Goal: Task Accomplishment & Management: Manage account settings

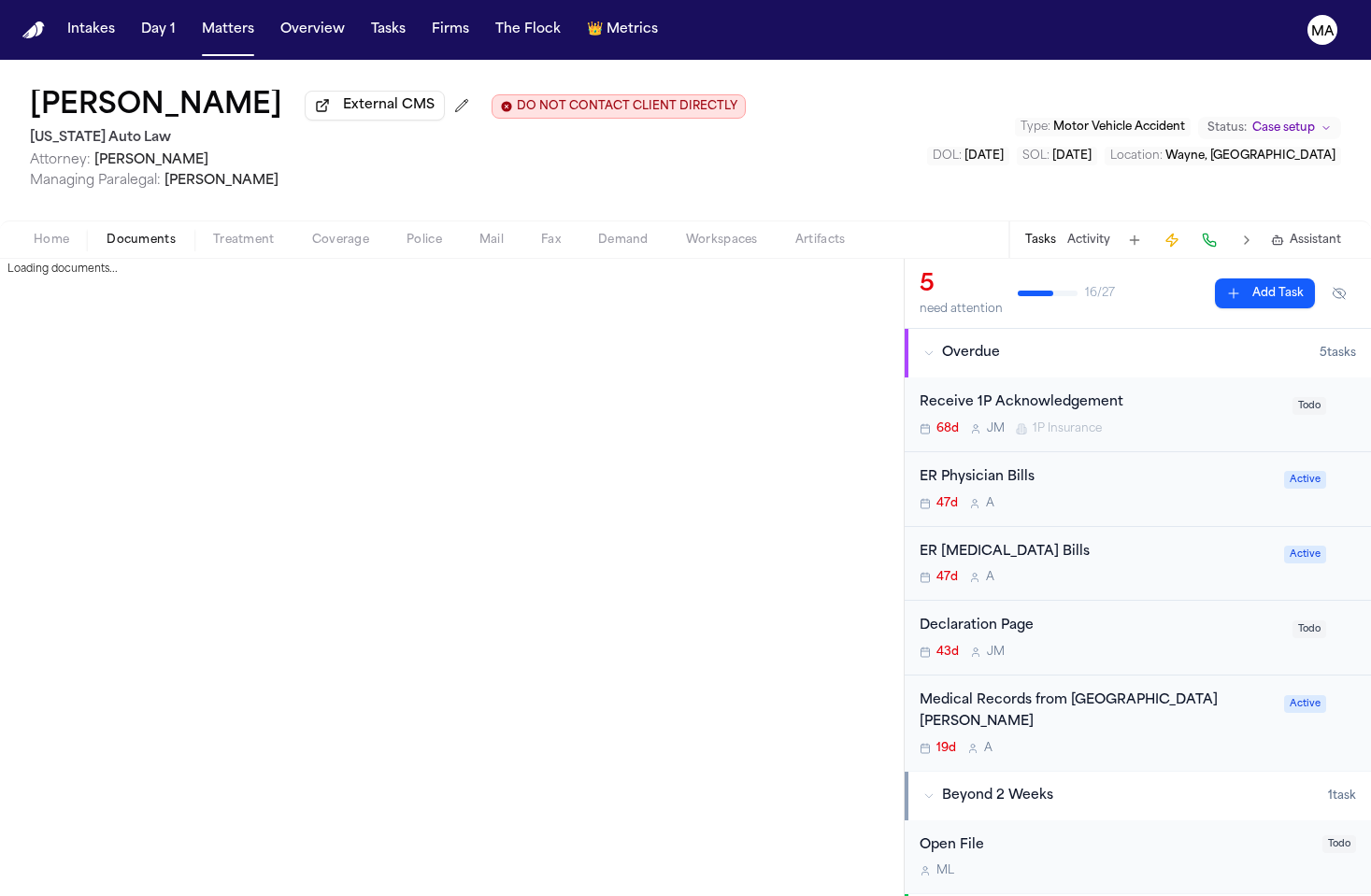
click at [120, 249] on span "button" at bounding box center [140, 250] width 91 height 2
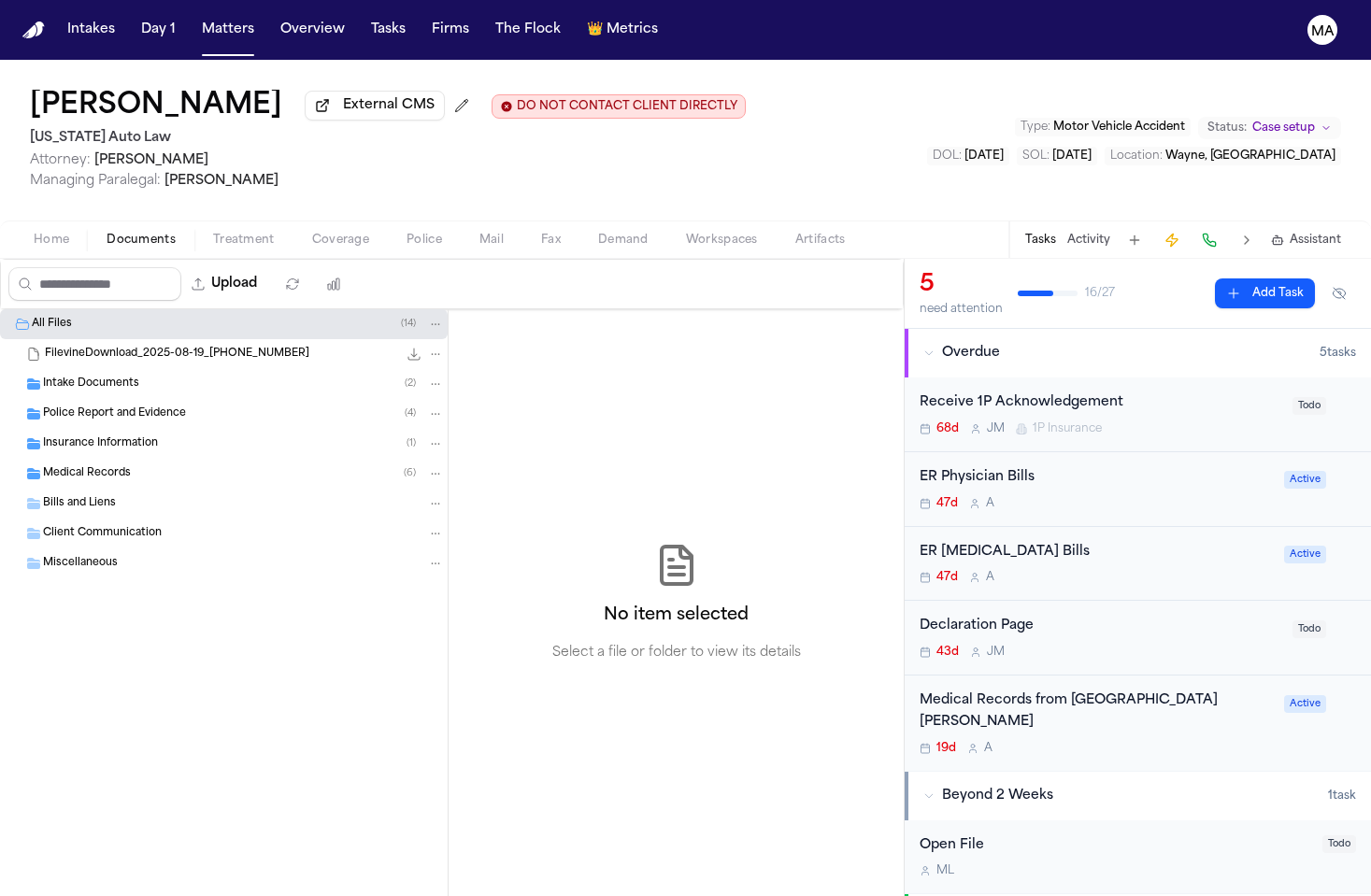
click at [128, 459] on div "Medical Records ( 6 )" at bounding box center [224, 473] width 448 height 30
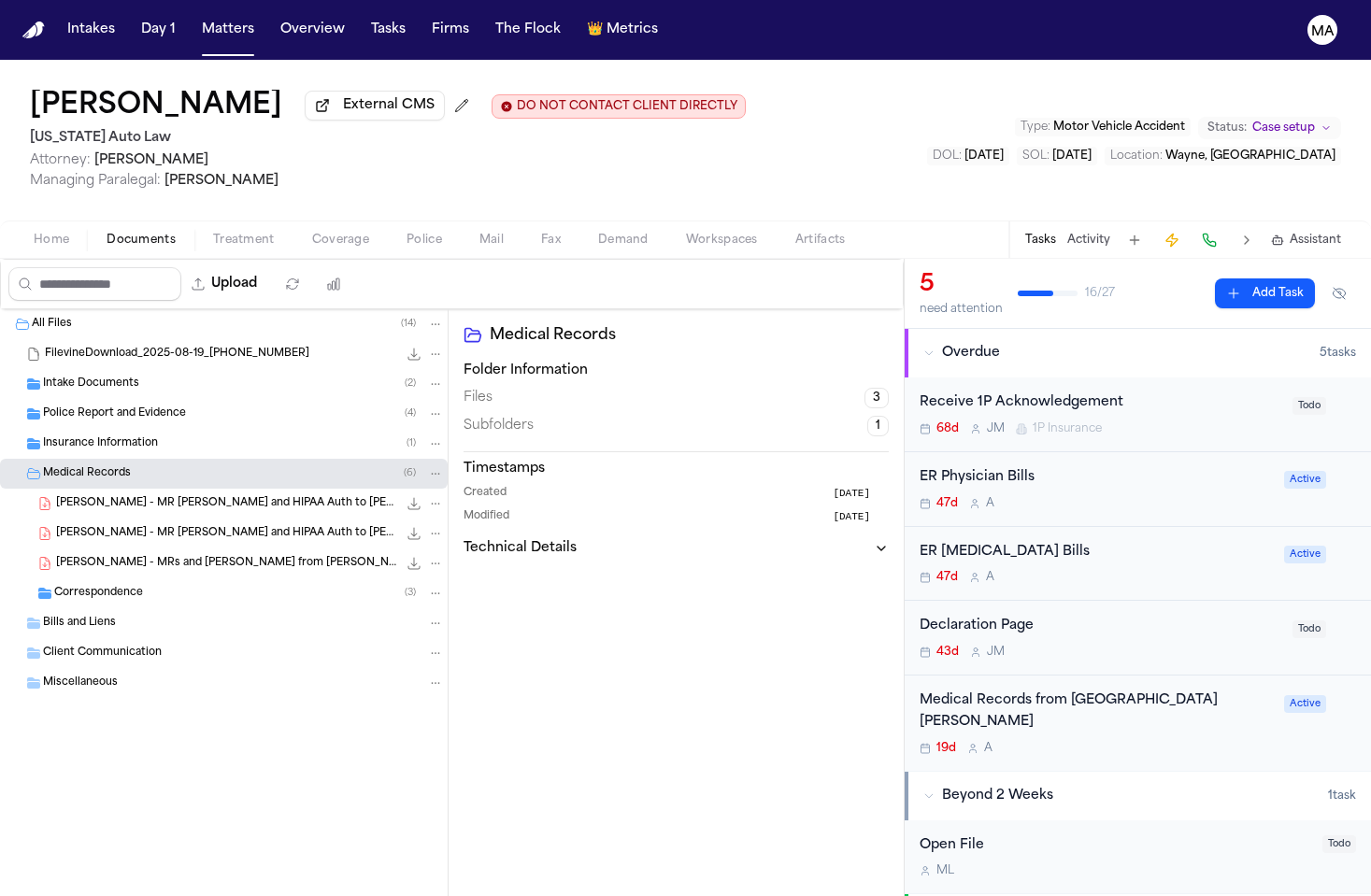
click at [133, 556] on span "[PERSON_NAME] - MRs and [PERSON_NAME] from [PERSON_NAME] [MEDICAL_DATA] - [DATE…" at bounding box center [226, 564] width 342 height 16
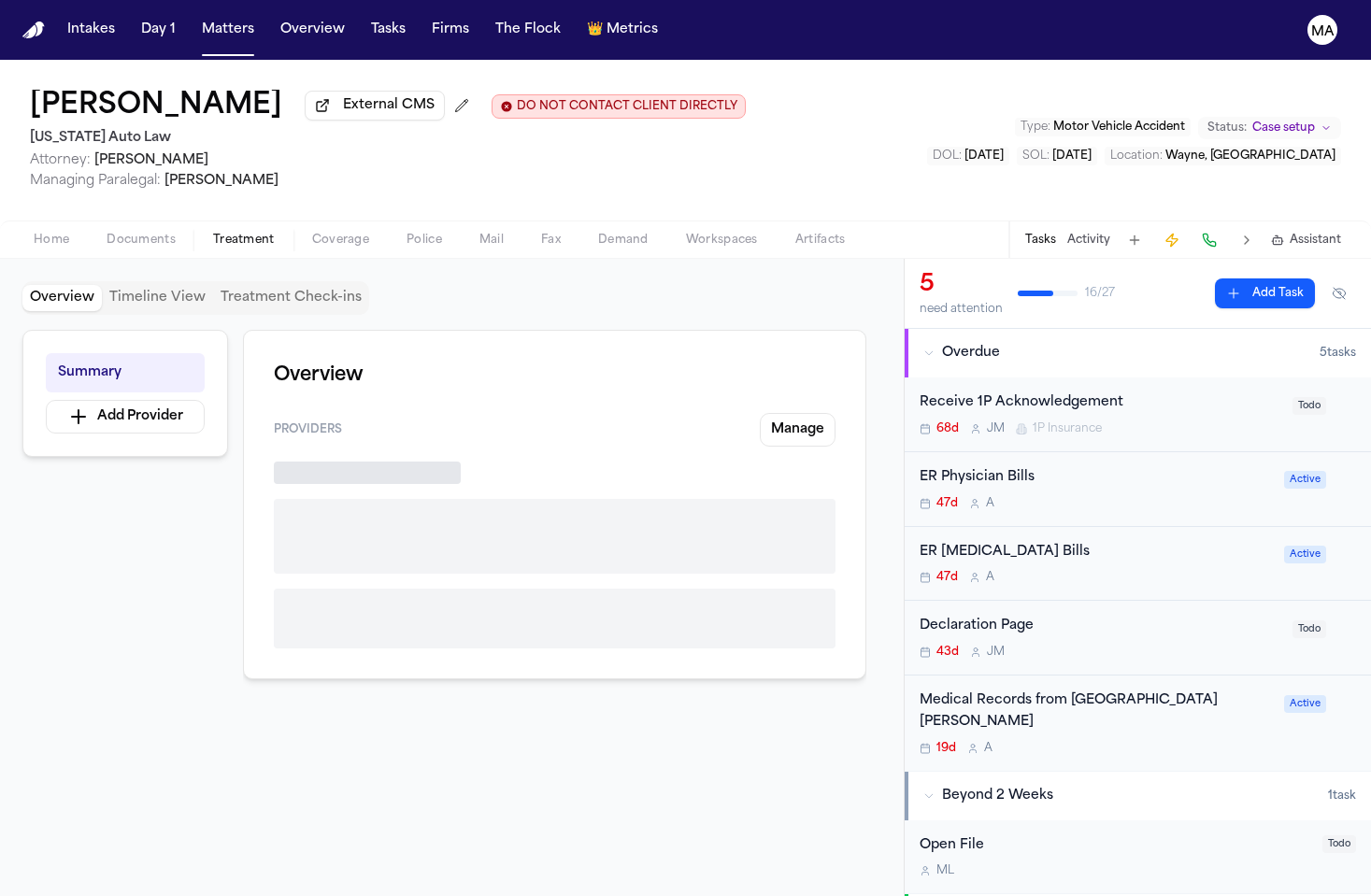
click at [213, 233] on span "Treatment" at bounding box center [244, 241] width 61 height 15
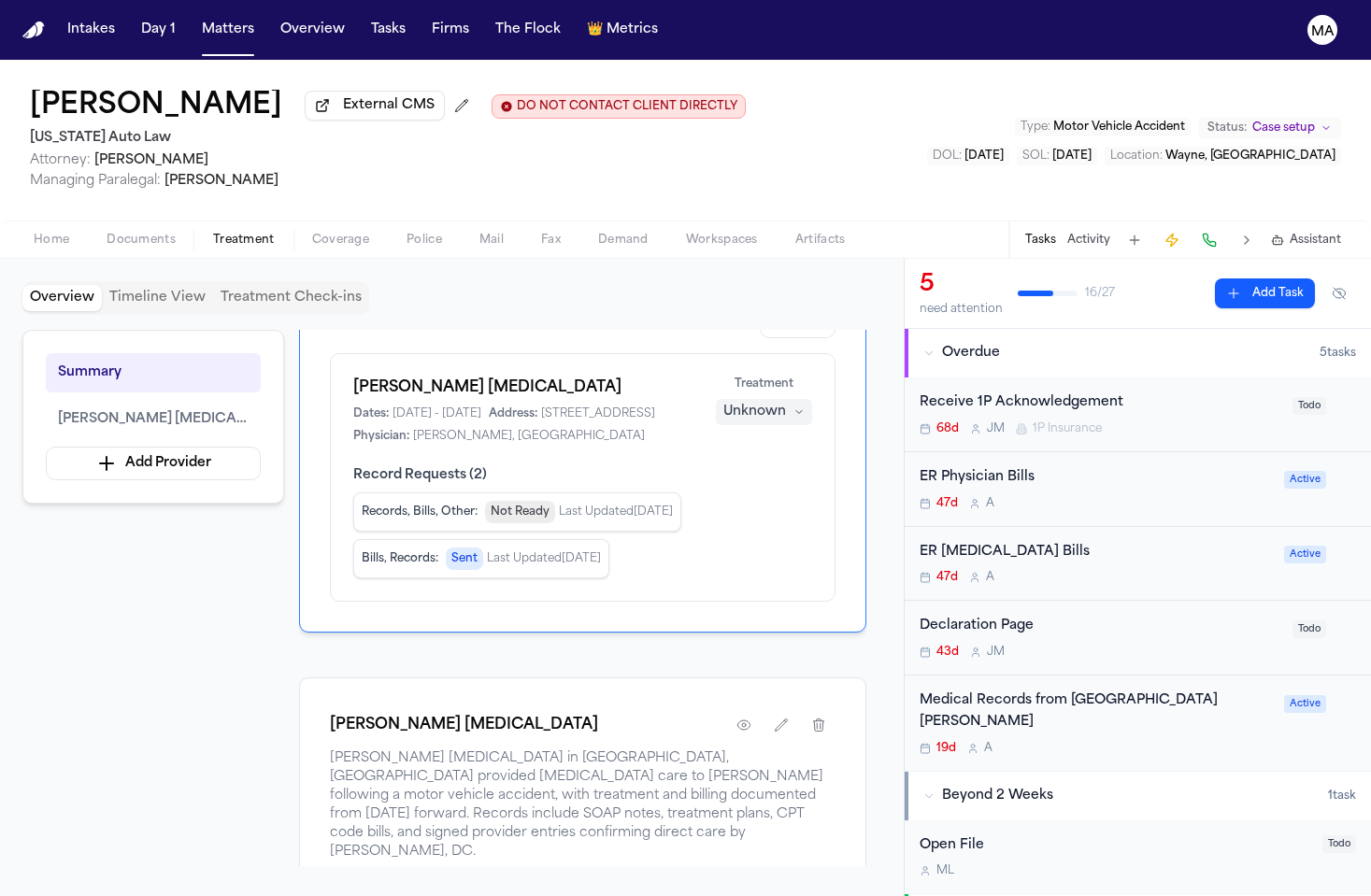
scroll to position [153, 0]
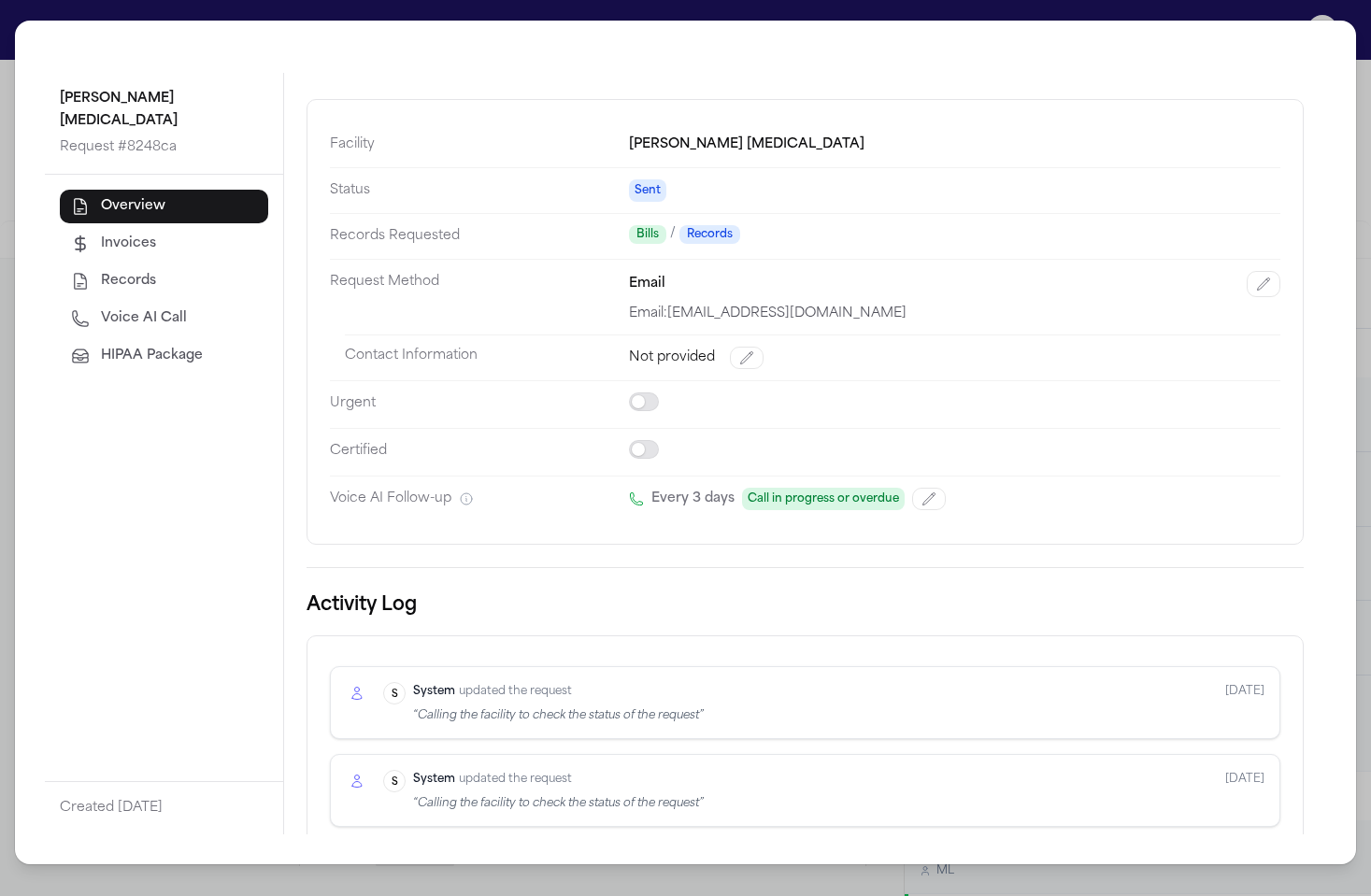
scroll to position [0, 0]
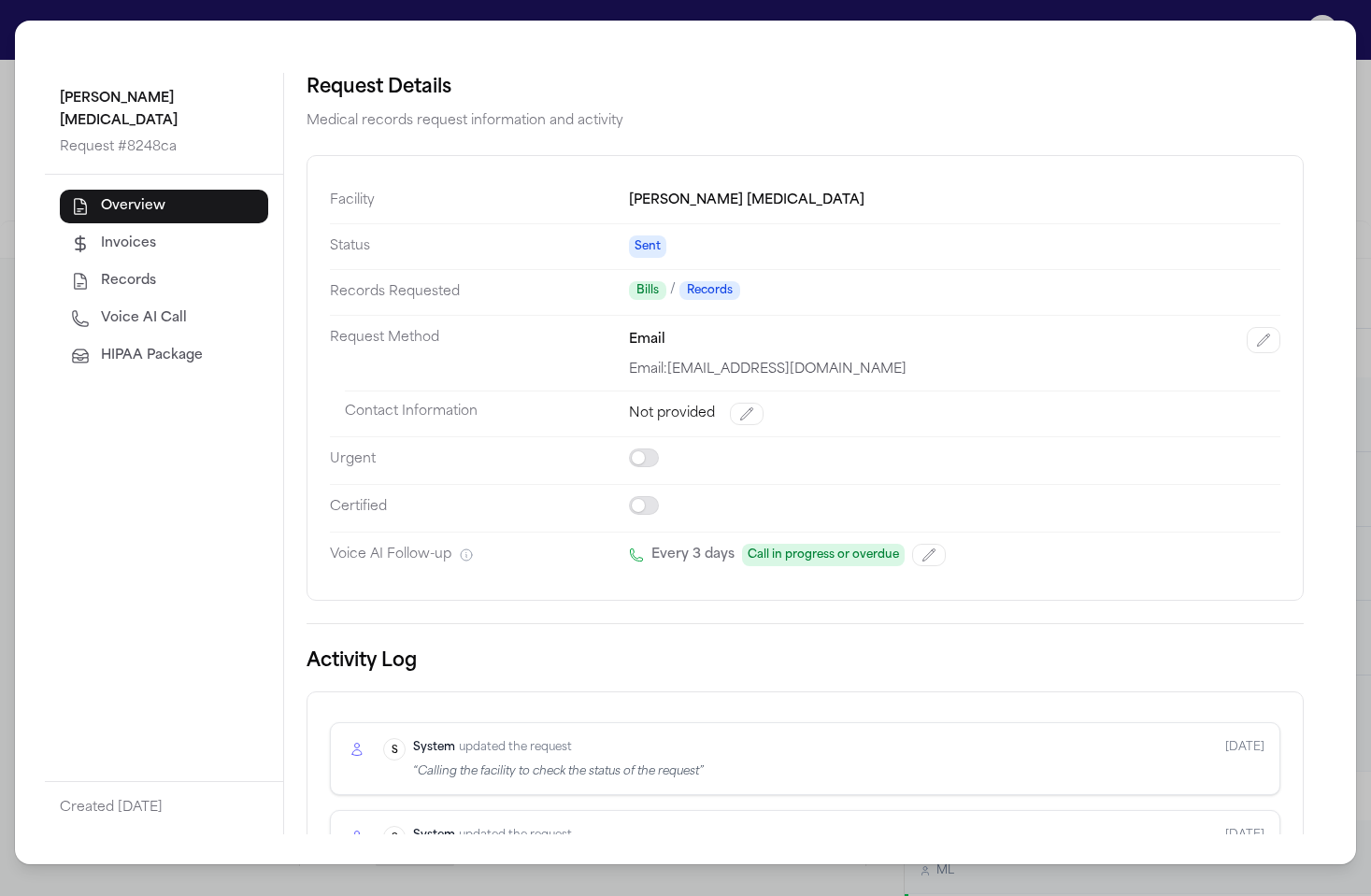
click at [629, 236] on span "Sent" at bounding box center [648, 247] width 37 height 22
click at [481, 11] on div "[PERSON_NAME] [MEDICAL_DATA] Request # 8248ca Overview Invoices Records Voice A…" at bounding box center [685, 448] width 1371 height 896
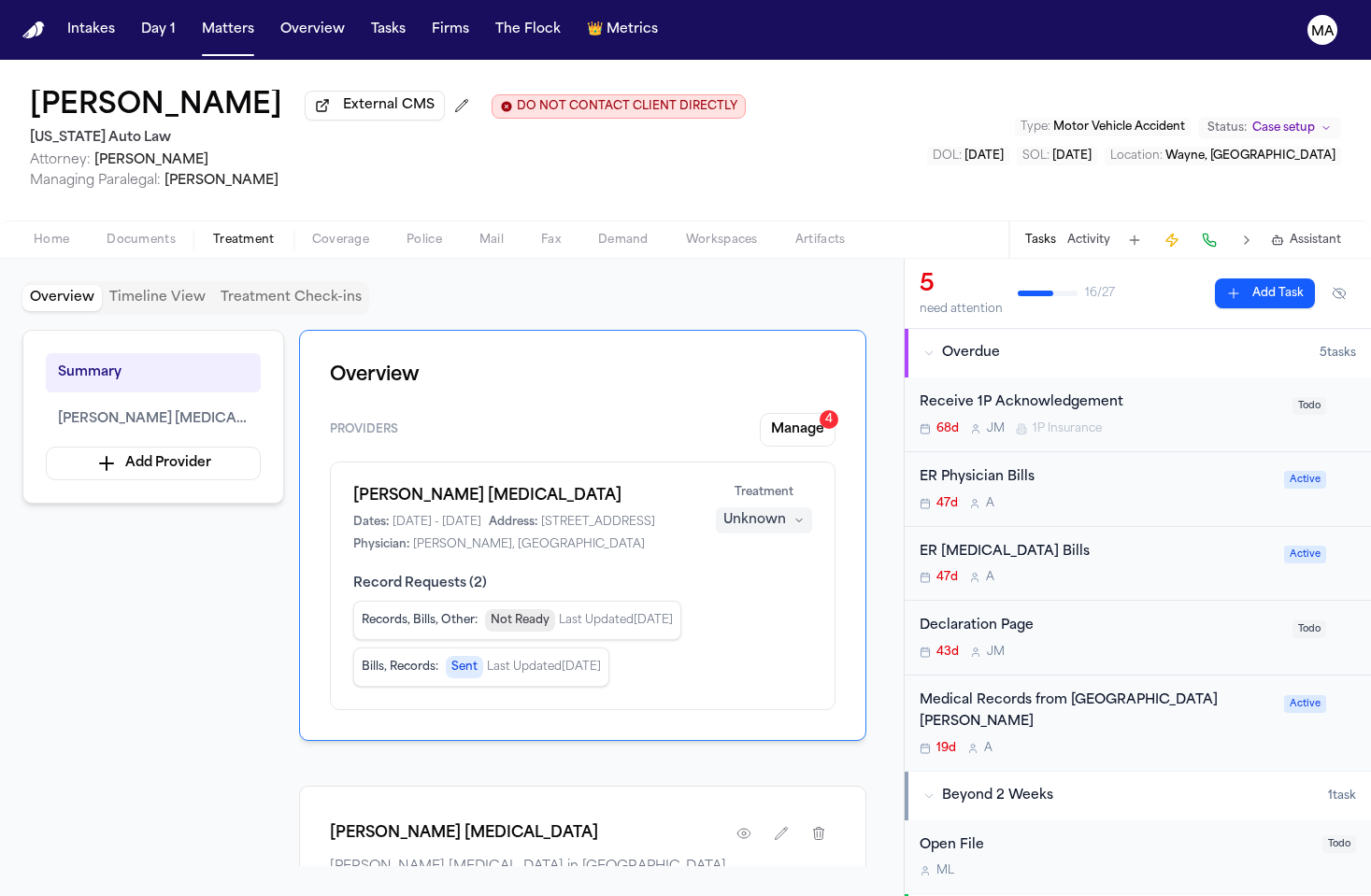
scroll to position [36, 0]
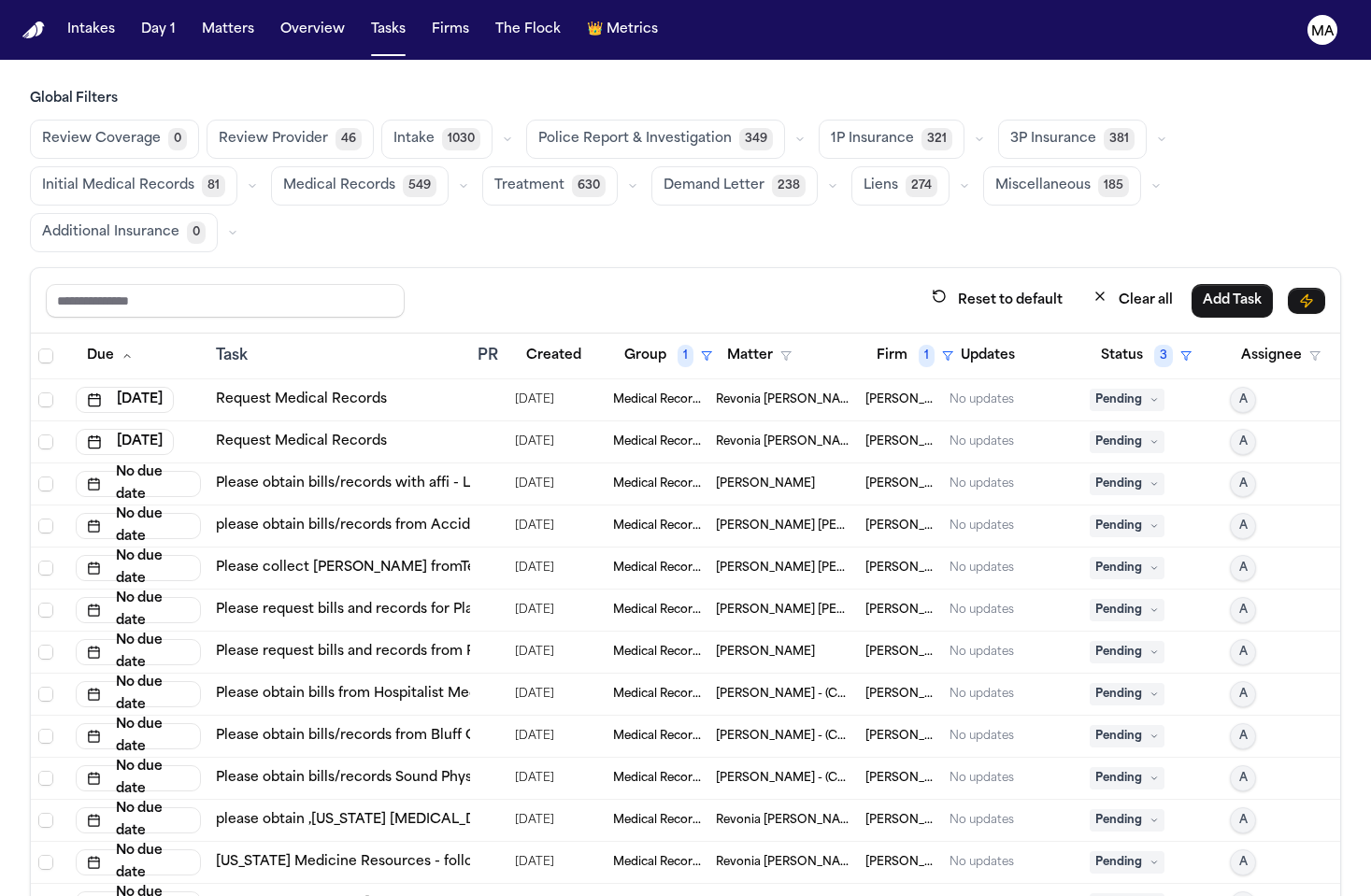
click at [1144, 389] on span "Pending" at bounding box center [1127, 399] width 75 height 22
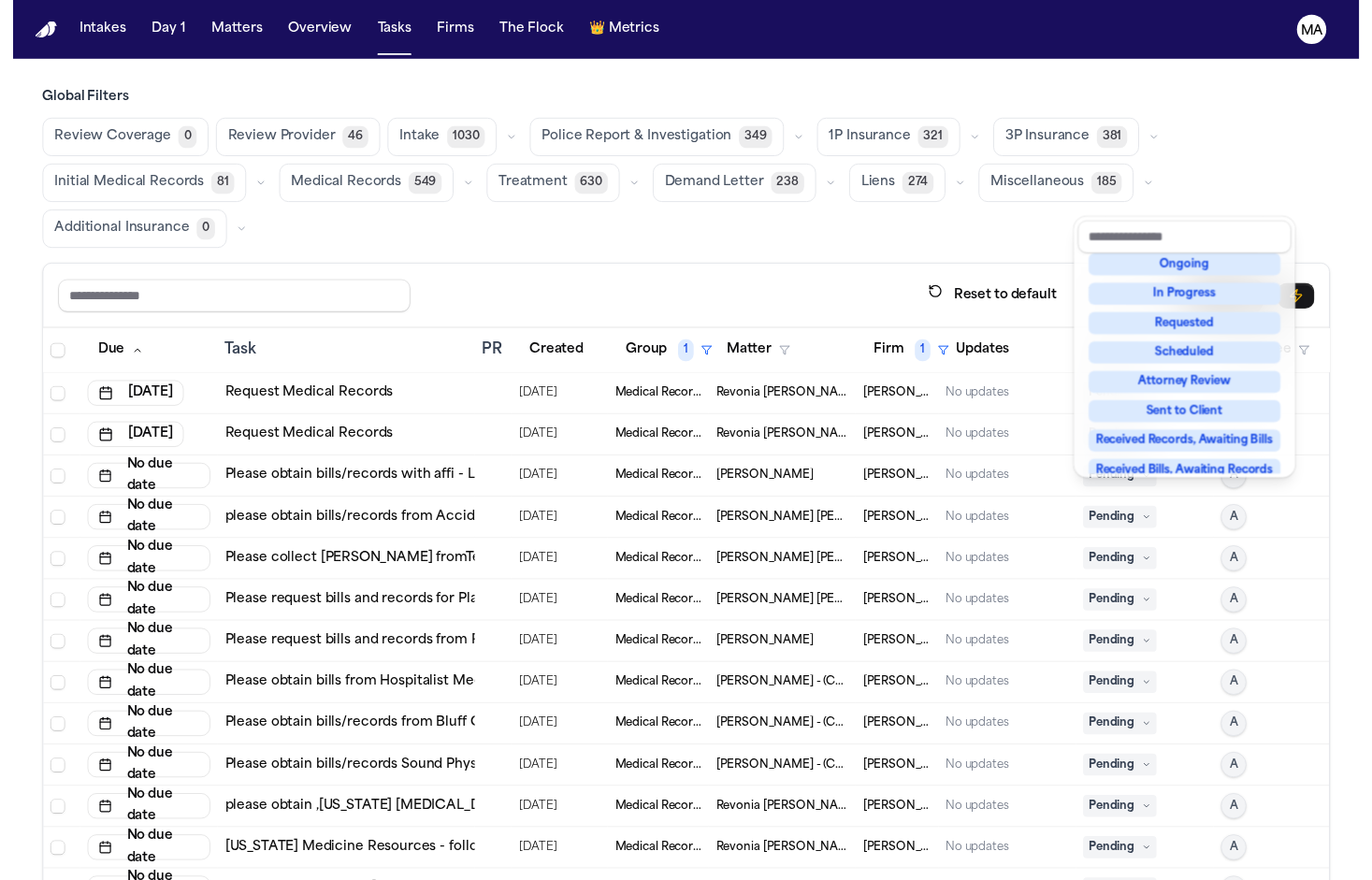
scroll to position [118, 0]
